Goal: Check status: Check status

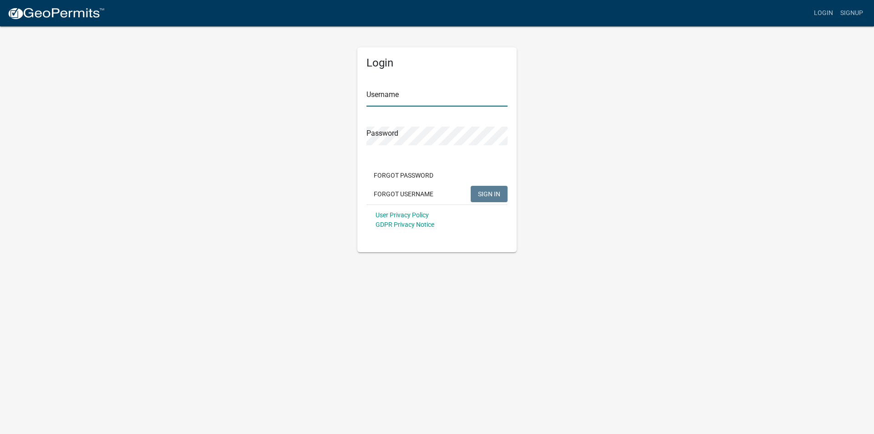
type input "Brotzge7252"
click at [487, 193] on span "SIGN IN" at bounding box center [489, 193] width 22 height 7
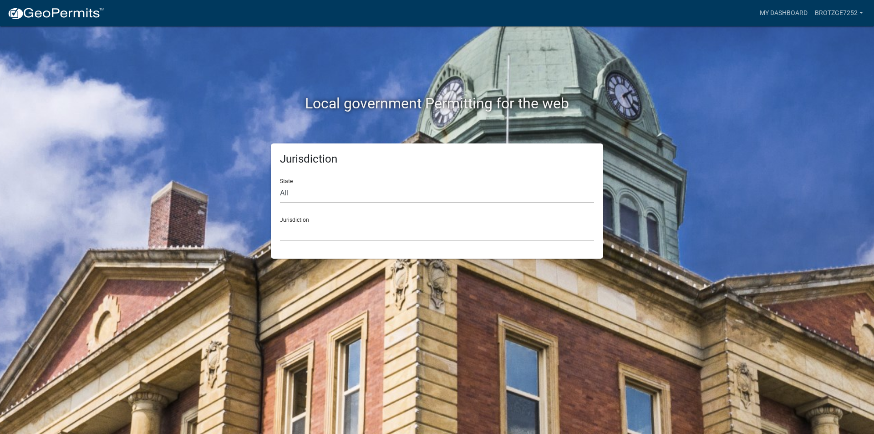
click at [332, 192] on select "All [US_STATE] [US_STATE] [US_STATE] [US_STATE] [US_STATE] [US_STATE] [US_STATE…" at bounding box center [437, 193] width 314 height 19
select select "[US_STATE]"
click at [280, 184] on select "All [US_STATE] [US_STATE] [US_STATE] [US_STATE] [US_STATE] [US_STATE] [US_STATE…" at bounding box center [437, 193] width 314 height 19
click at [340, 231] on select "City of [GEOGRAPHIC_DATA], [US_STATE] City of [GEOGRAPHIC_DATA], [US_STATE] Cit…" at bounding box center [437, 232] width 314 height 19
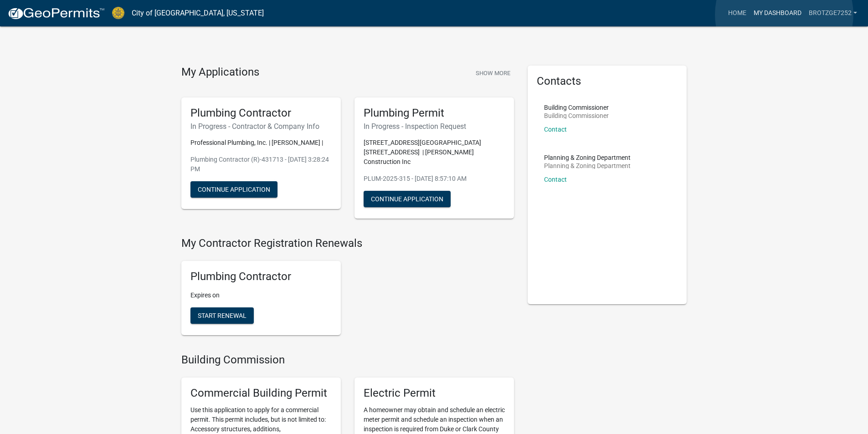
click at [784, 15] on link "My Dashboard" at bounding box center [777, 13] width 55 height 17
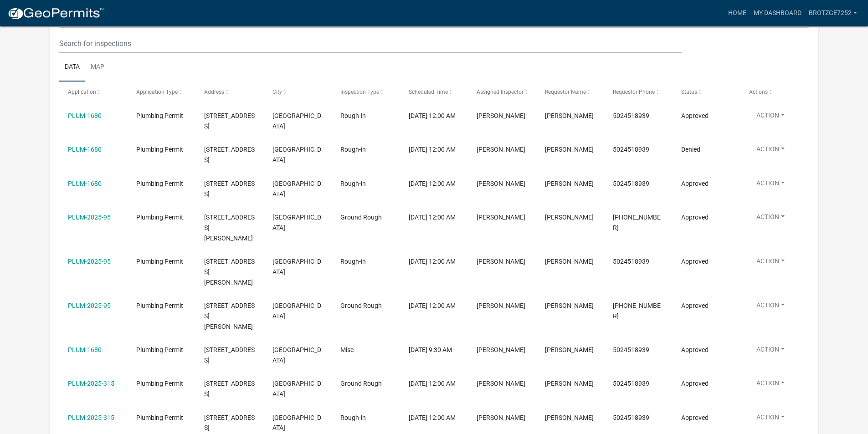
scroll to position [1134, 0]
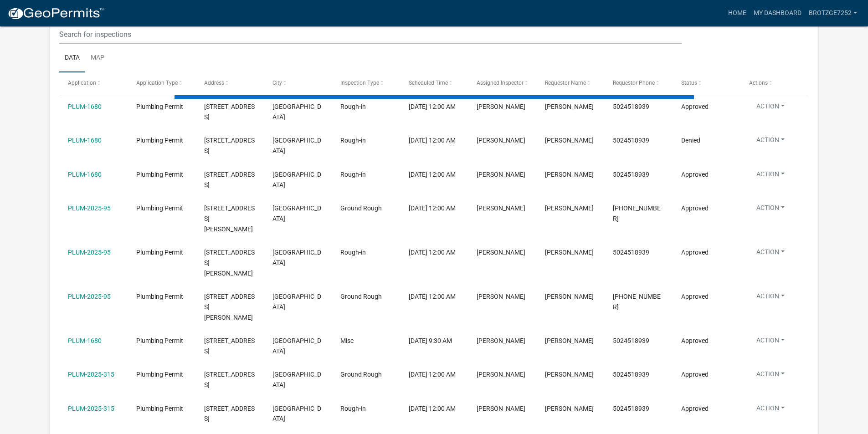
scroll to position [829, 0]
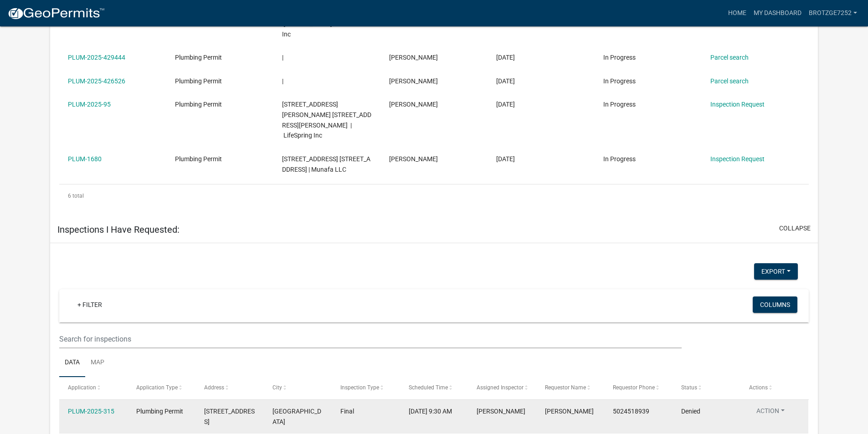
click at [779, 406] on button "Action" at bounding box center [770, 412] width 43 height 13
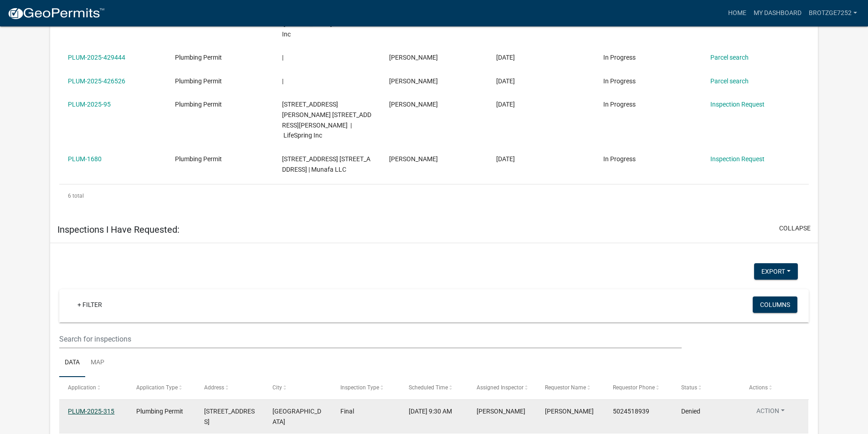
click at [91, 408] on link "PLUM-2025-315" at bounding box center [91, 411] width 46 height 7
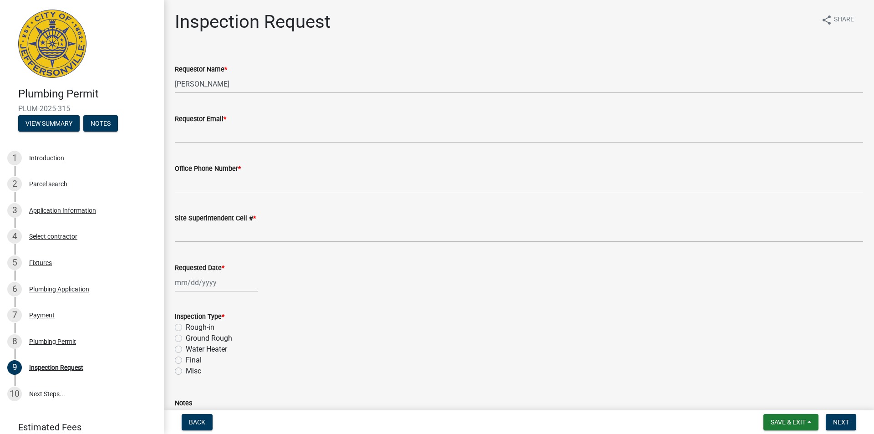
click at [53, 133] on div "Plumbing Permit PLUM-2025-315 View Summary Notes" at bounding box center [81, 107] width 149 height 54
click at [53, 130] on button "View Summary" at bounding box center [48, 123] width 61 height 16
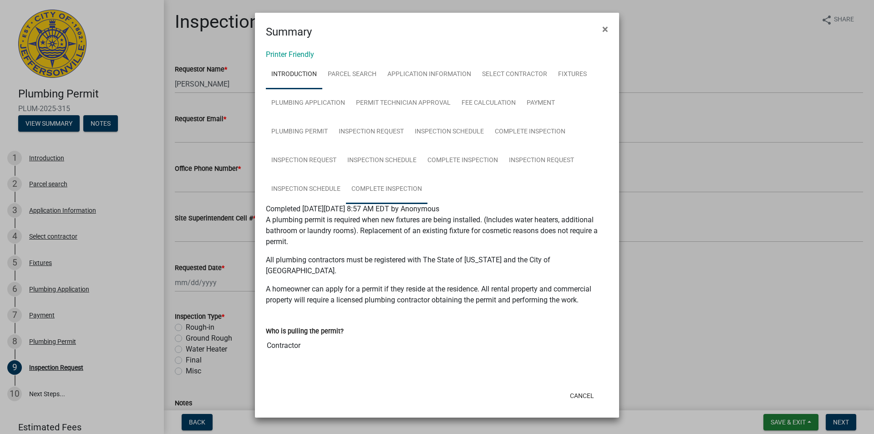
click at [392, 186] on link "Complete Inspection" at bounding box center [387, 189] width 82 height 29
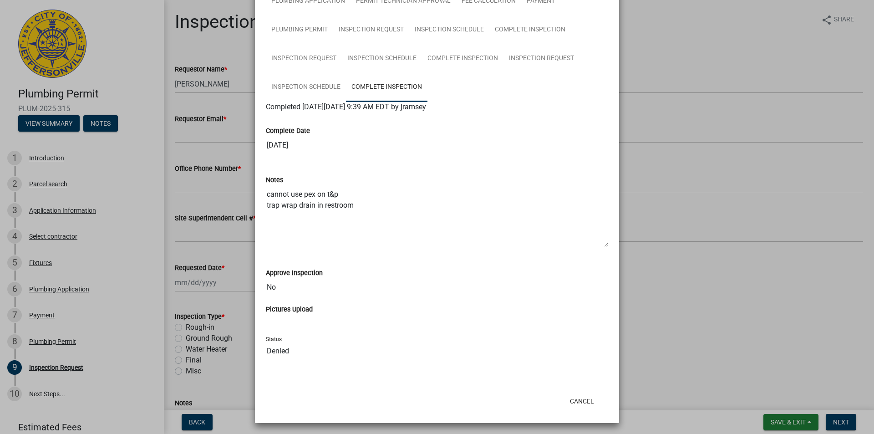
scroll to position [104, 0]
click at [823, 81] on ngb-modal-window "Summary × Printer Friendly Introduction Parcel search Application Information S…" at bounding box center [437, 217] width 874 height 434
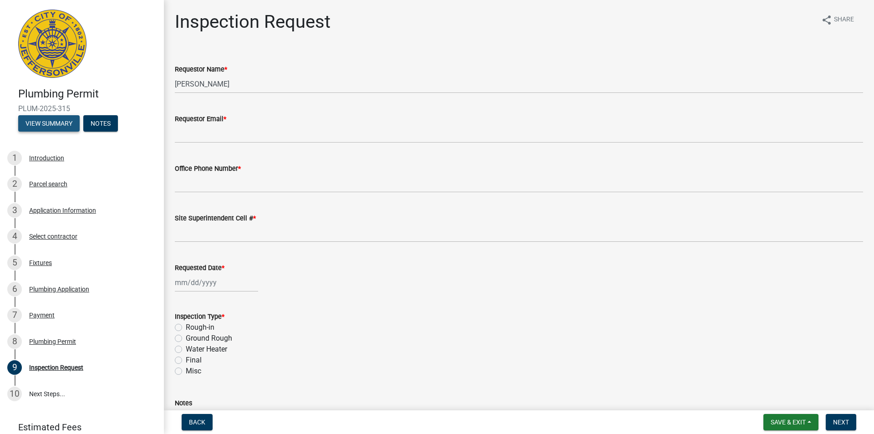
click at [52, 122] on button "View Summary" at bounding box center [48, 123] width 61 height 16
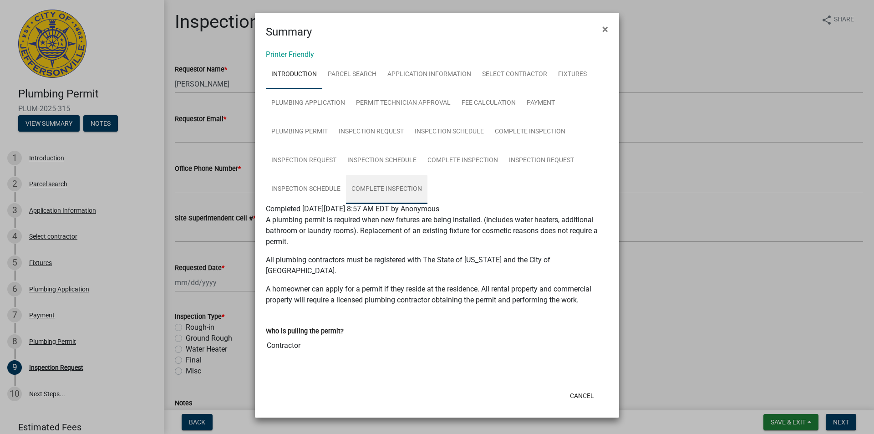
click at [384, 187] on link "Complete Inspection" at bounding box center [387, 189] width 82 height 29
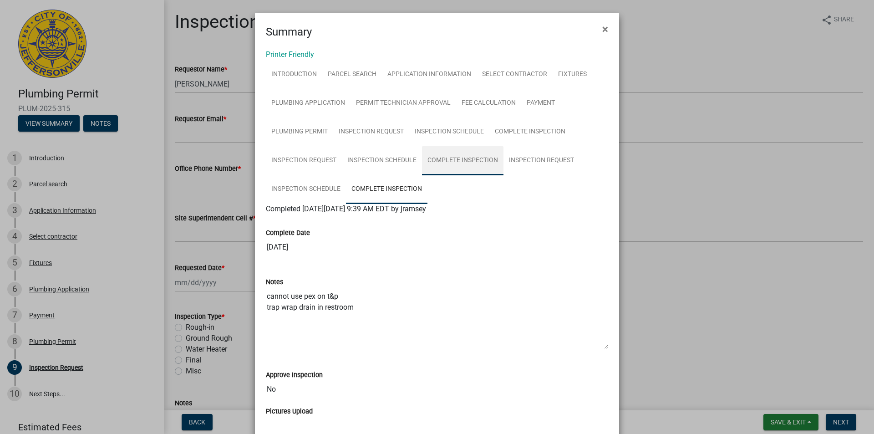
click at [447, 161] on link "Complete Inspection" at bounding box center [463, 160] width 82 height 29
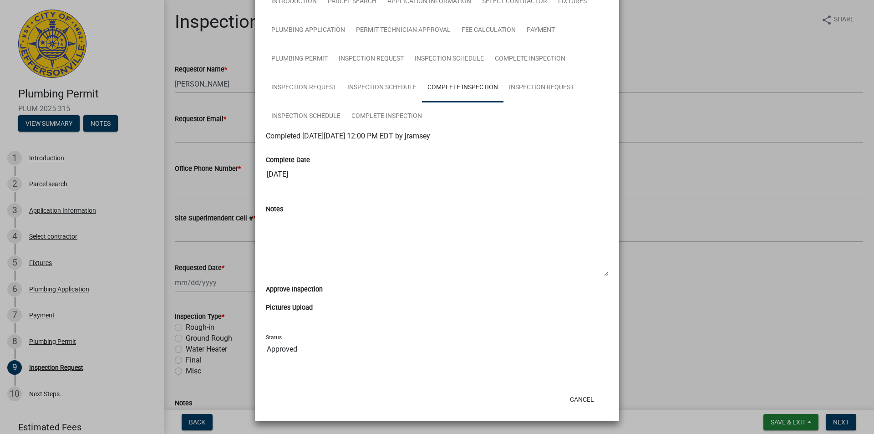
scroll to position [0, 0]
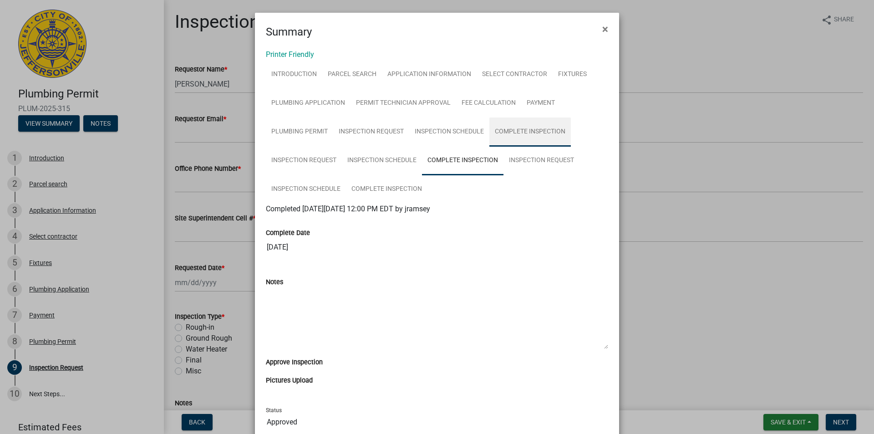
click at [518, 129] on link "Complete Inspection" at bounding box center [531, 131] width 82 height 29
click at [707, 46] on ngb-modal-window "Summary × Printer Friendly Introduction Parcel search Application Information S…" at bounding box center [437, 217] width 874 height 434
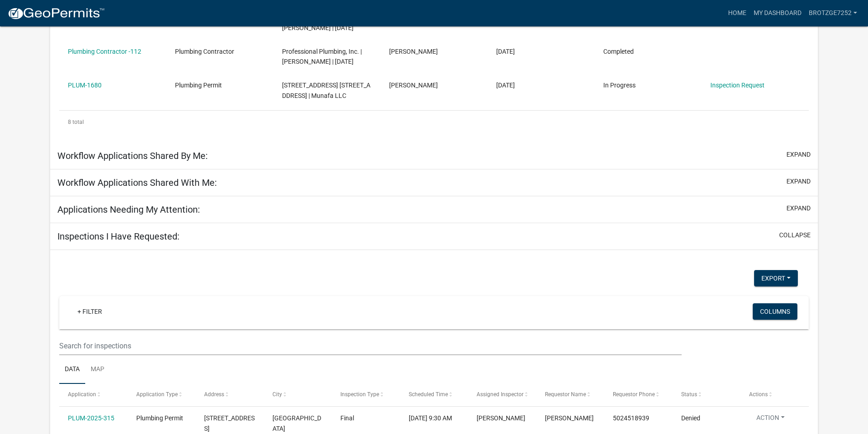
scroll to position [485, 0]
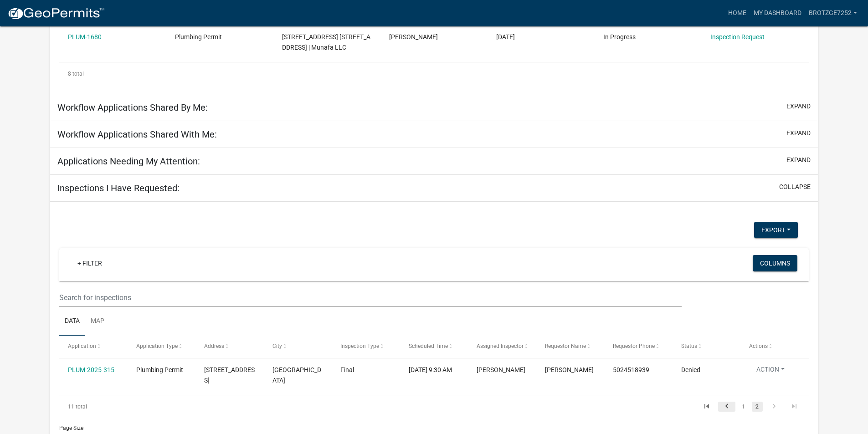
click at [732, 402] on icon "go to previous page" at bounding box center [726, 407] width 12 height 11
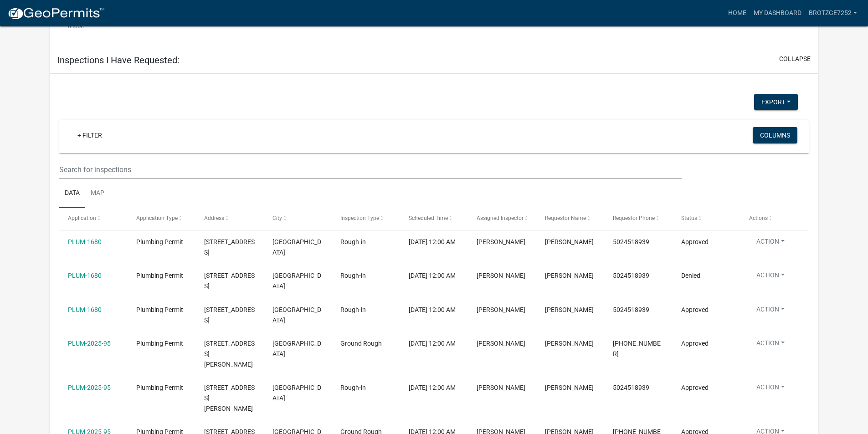
scroll to position [1006, 0]
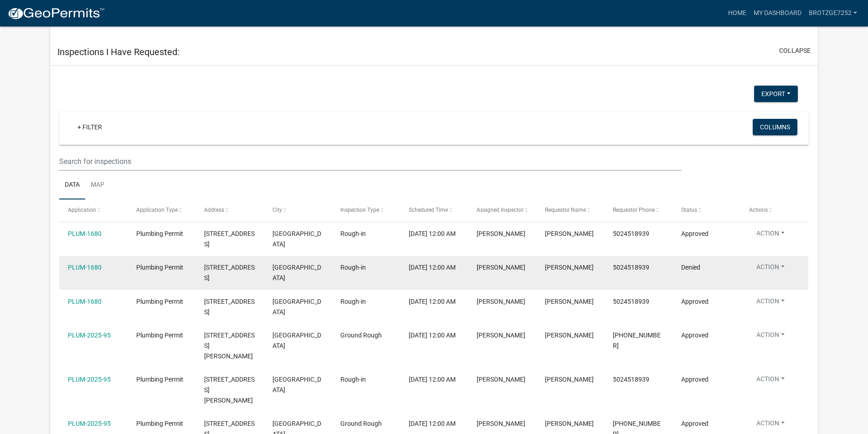
click at [772, 262] on button "Action" at bounding box center [770, 268] width 43 height 13
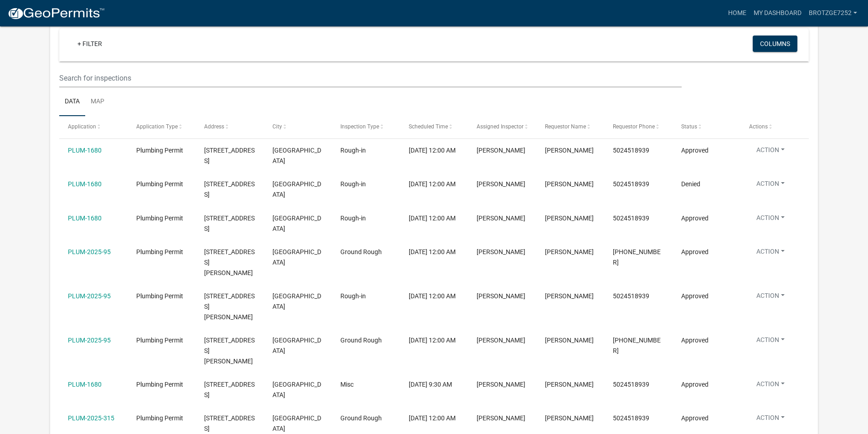
scroll to position [1134, 0]
